Goal: Navigation & Orientation: Go to known website

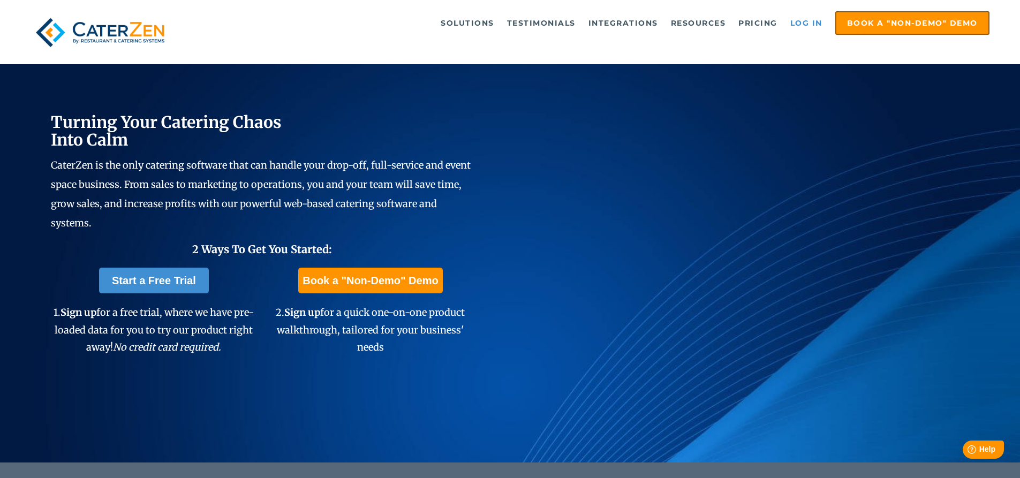
click at [813, 24] on link "Log in" at bounding box center [806, 22] width 43 height 21
